Goal: Task Accomplishment & Management: Complete application form

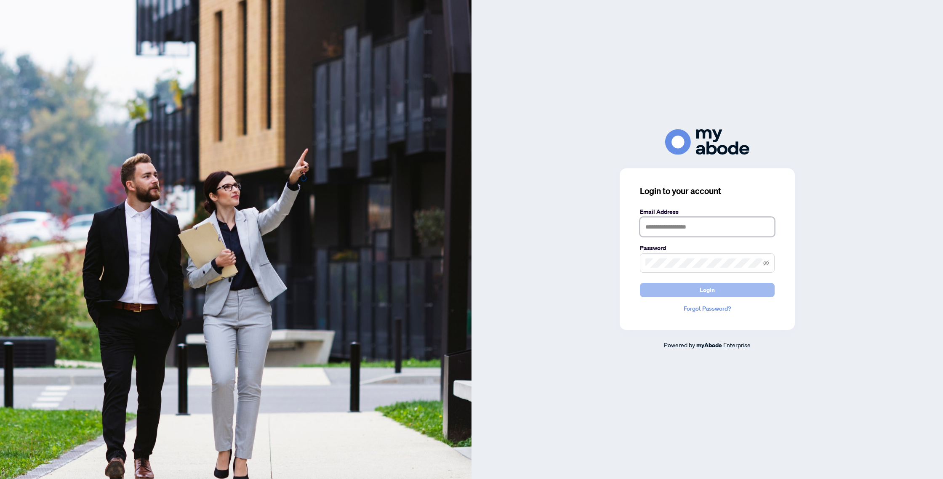
type input "**********"
click at [702, 290] on span "Login" at bounding box center [706, 289] width 15 height 13
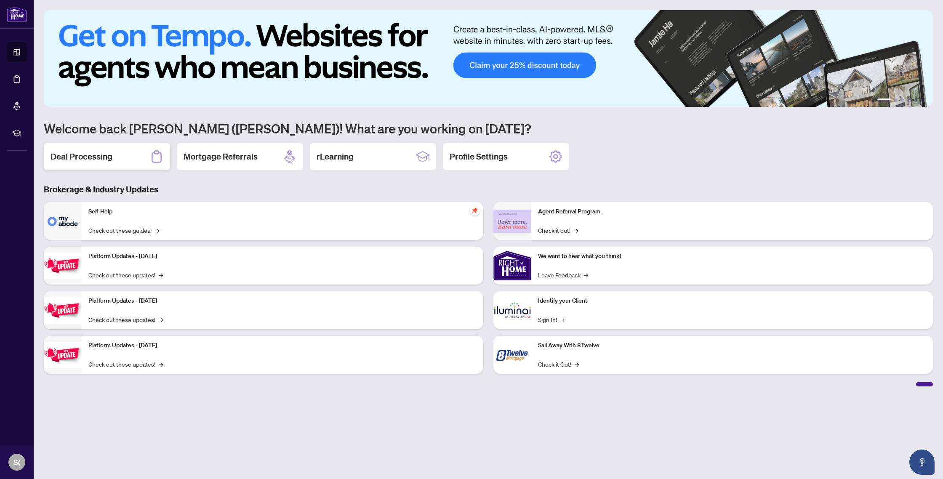
click at [80, 155] on h2 "Deal Processing" at bounding box center [82, 157] width 62 height 12
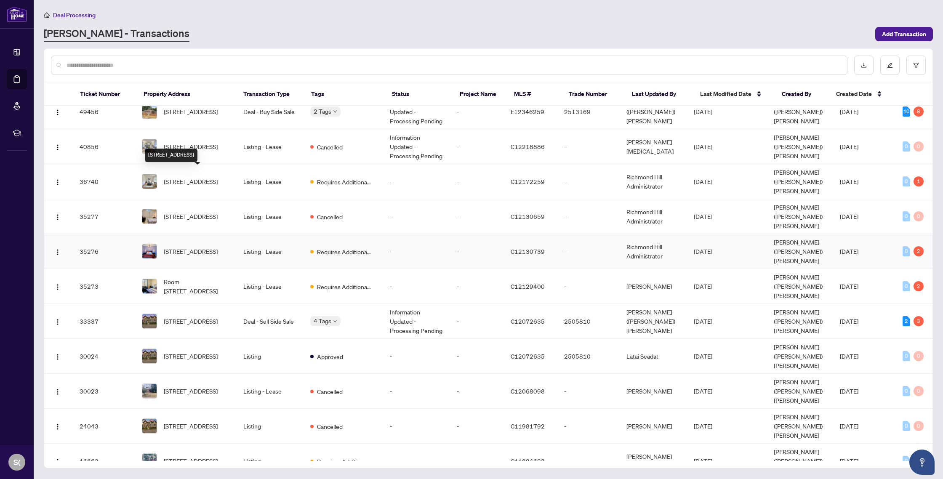
scroll to position [67, 0]
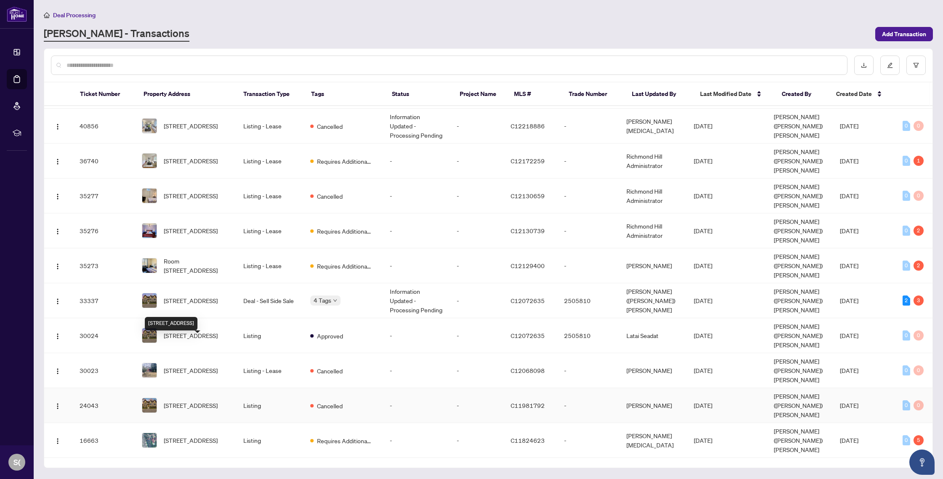
click at [185, 401] on span "[STREET_ADDRESS]" at bounding box center [191, 405] width 54 height 9
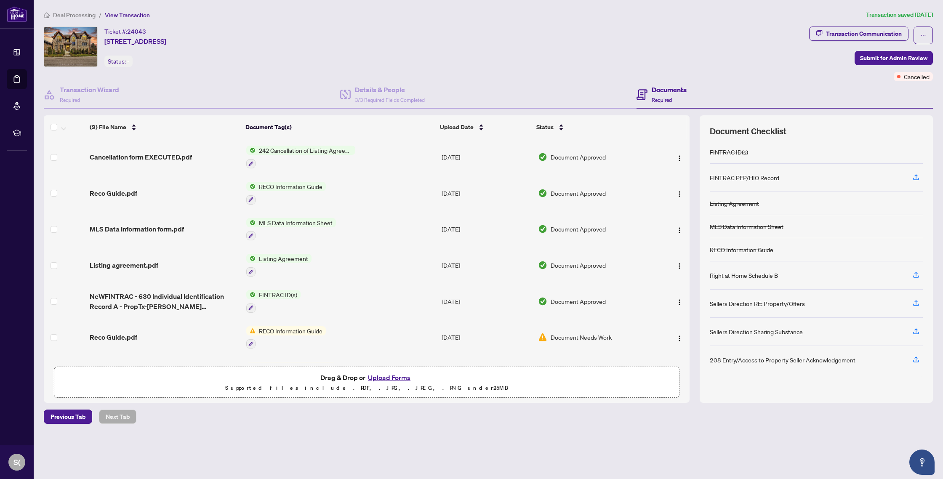
click at [387, 379] on button "Upload Forms" at bounding box center [389, 377] width 48 height 11
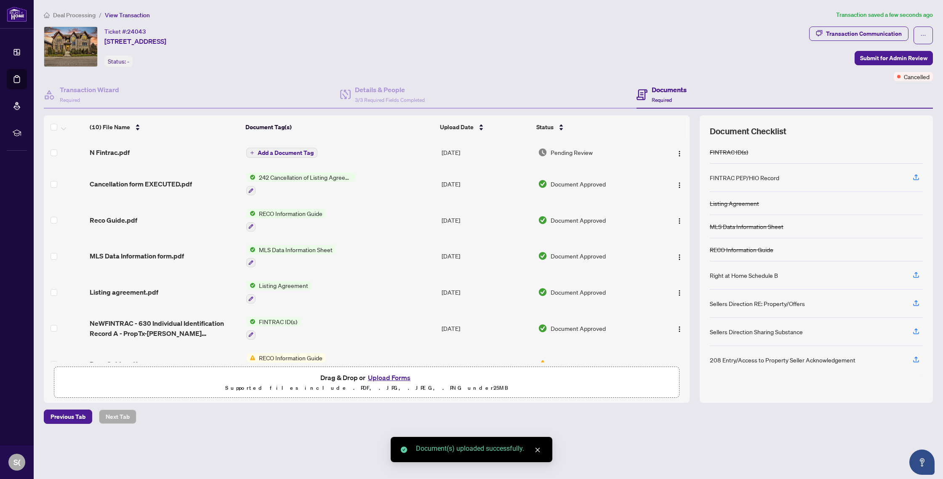
click at [387, 377] on button "Upload Forms" at bounding box center [389, 377] width 48 height 11
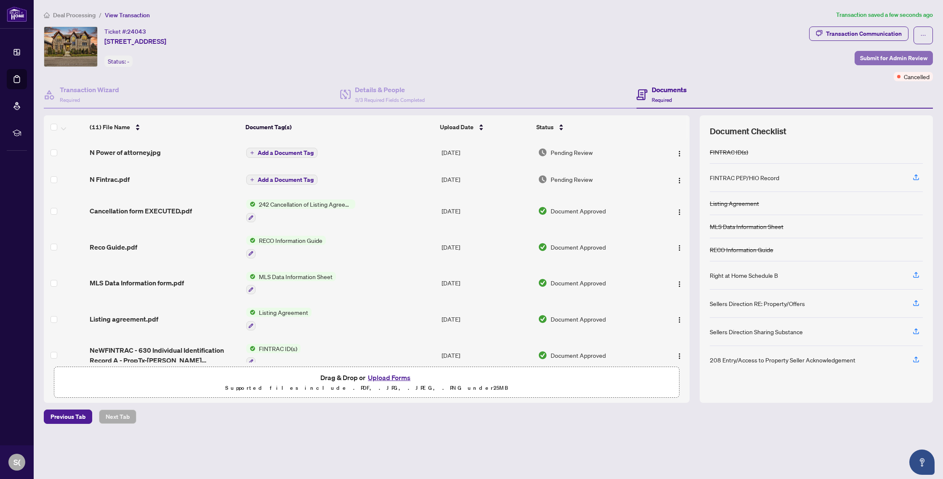
click at [876, 56] on span "Submit for Admin Review" at bounding box center [893, 57] width 67 height 13
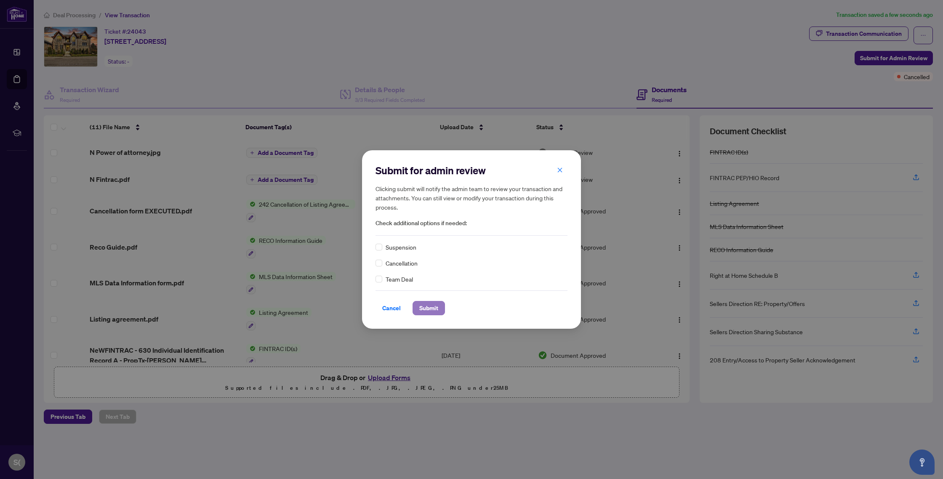
click at [431, 307] on span "Submit" at bounding box center [428, 307] width 19 height 13
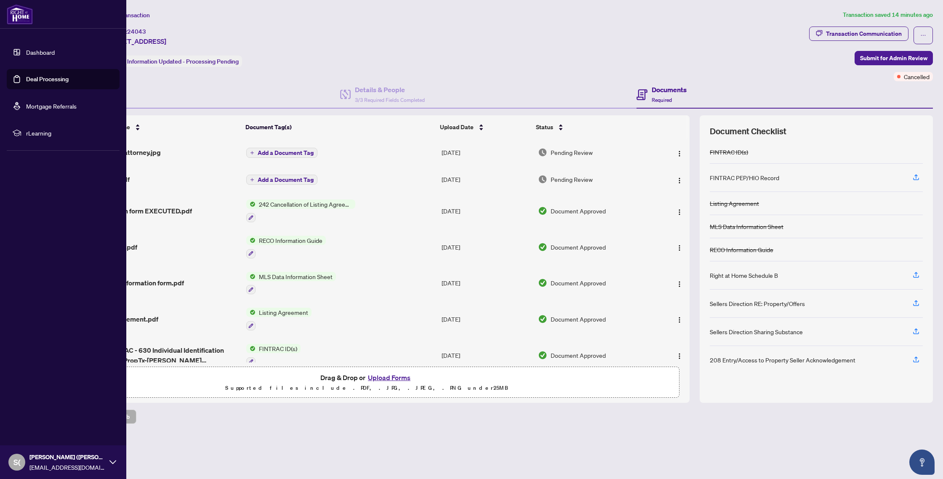
click at [36, 79] on link "Deal Processing" at bounding box center [47, 79] width 43 height 8
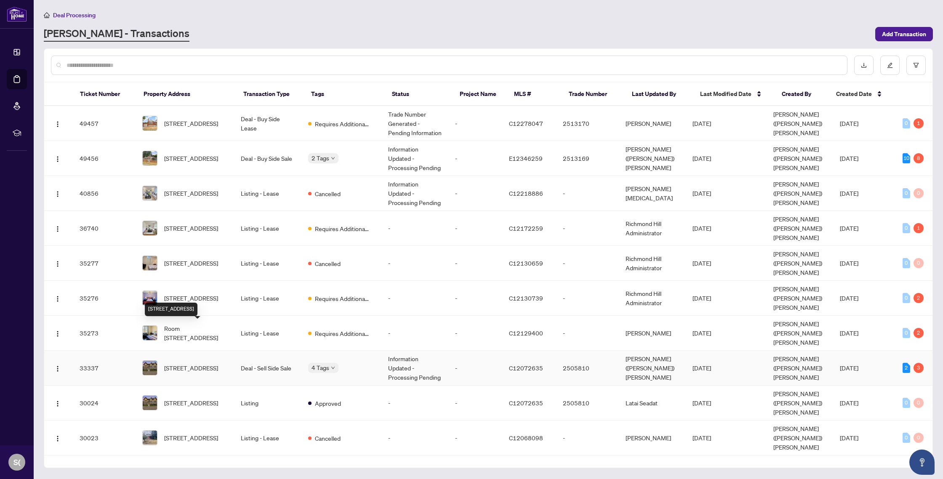
click at [185, 363] on span "[STREET_ADDRESS]" at bounding box center [191, 367] width 54 height 9
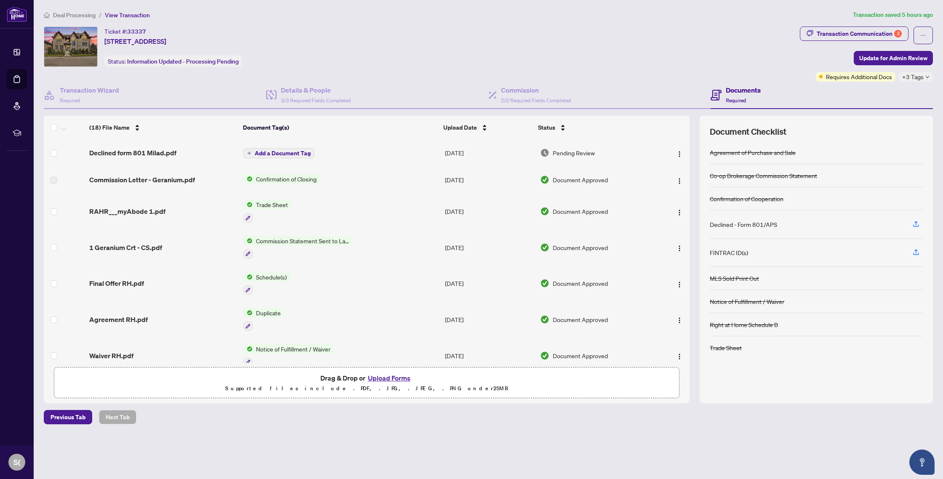
click at [396, 378] on button "Upload Forms" at bounding box center [389, 377] width 48 height 11
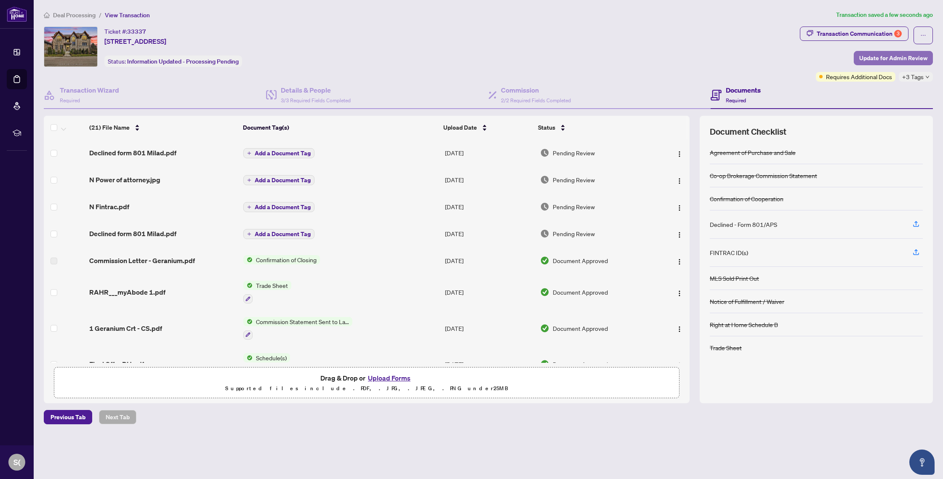
click at [882, 56] on span "Update for Admin Review" at bounding box center [893, 57] width 68 height 13
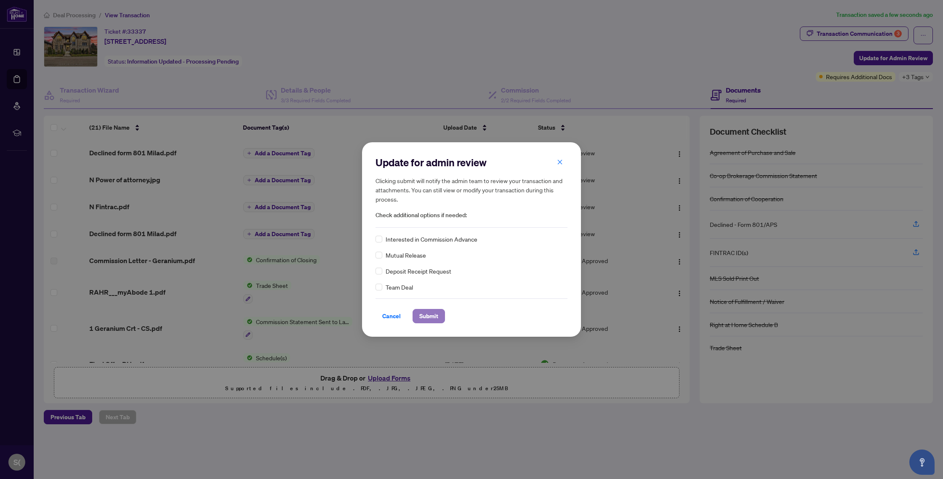
click at [431, 318] on span "Submit" at bounding box center [428, 315] width 19 height 13
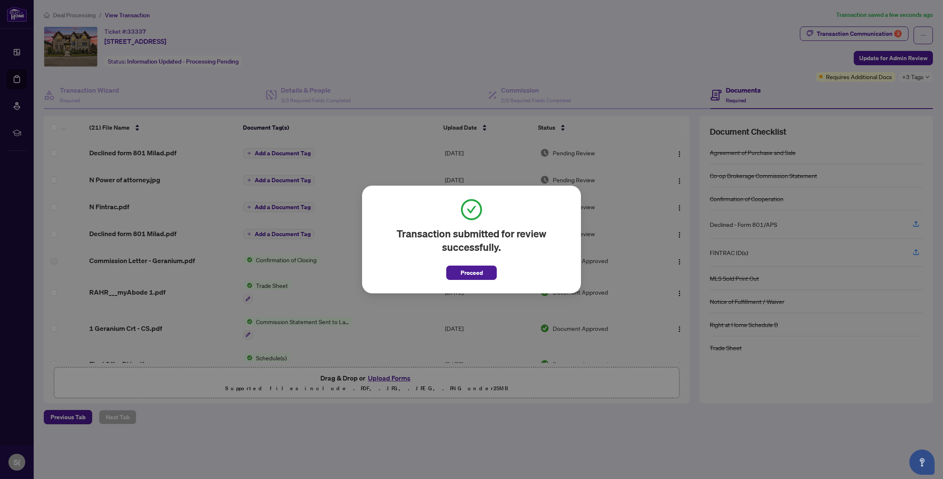
click at [463, 273] on span "Proceed" at bounding box center [471, 272] width 22 height 13
